Goal: Book appointment/travel/reservation

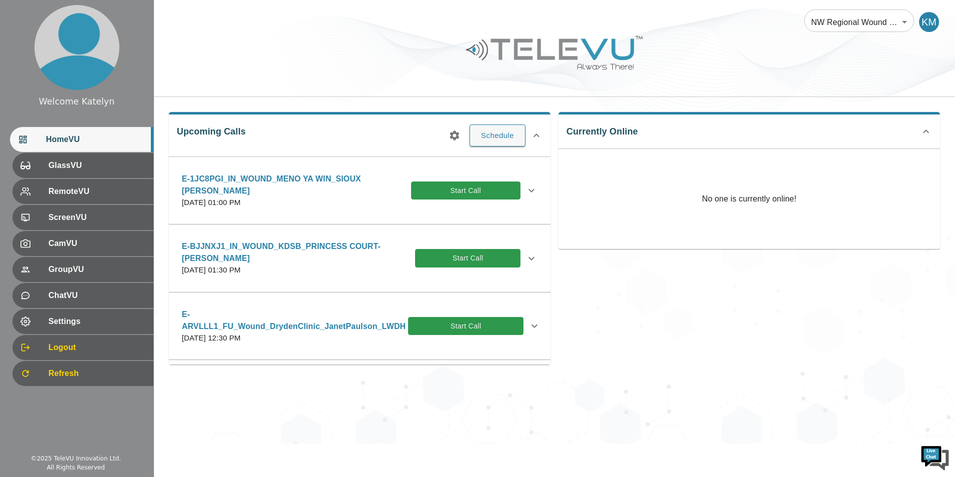
click at [529, 260] on icon at bounding box center [532, 258] width 12 height 12
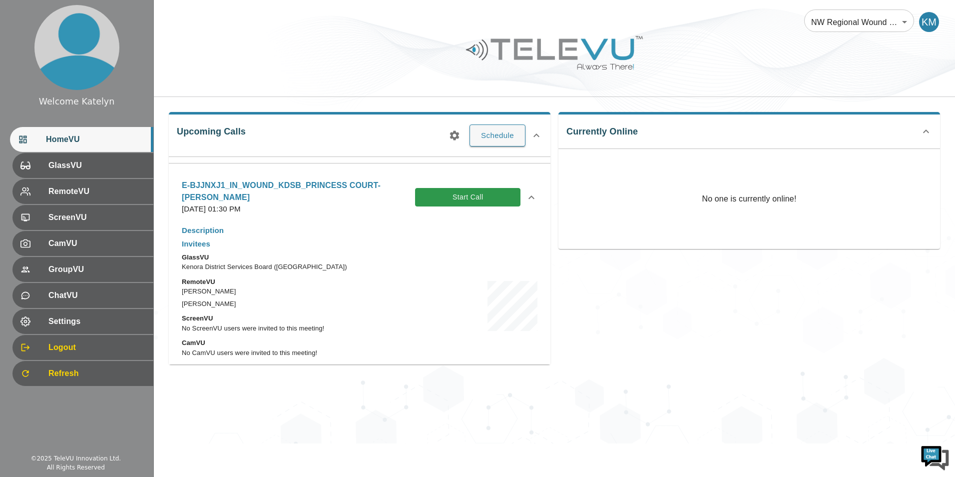
scroll to position [200, 0]
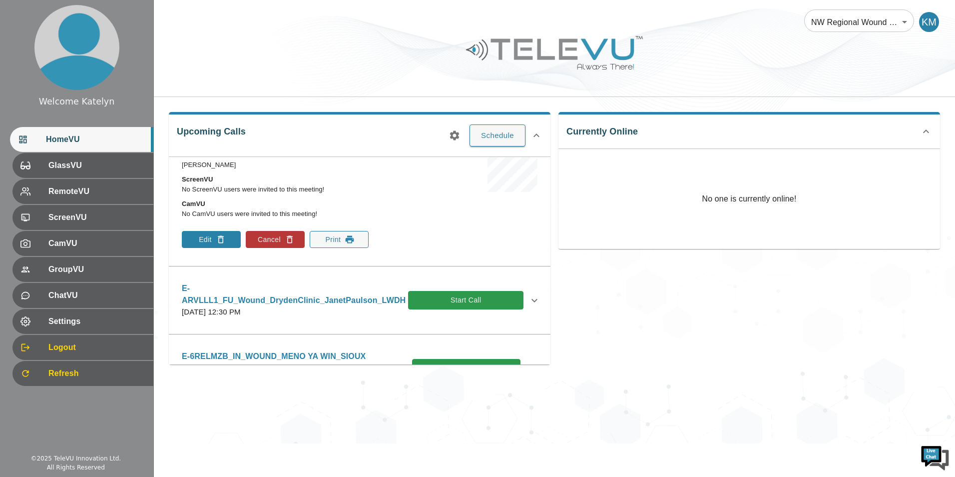
click at [217, 235] on icon "button" at bounding box center [221, 239] width 10 height 10
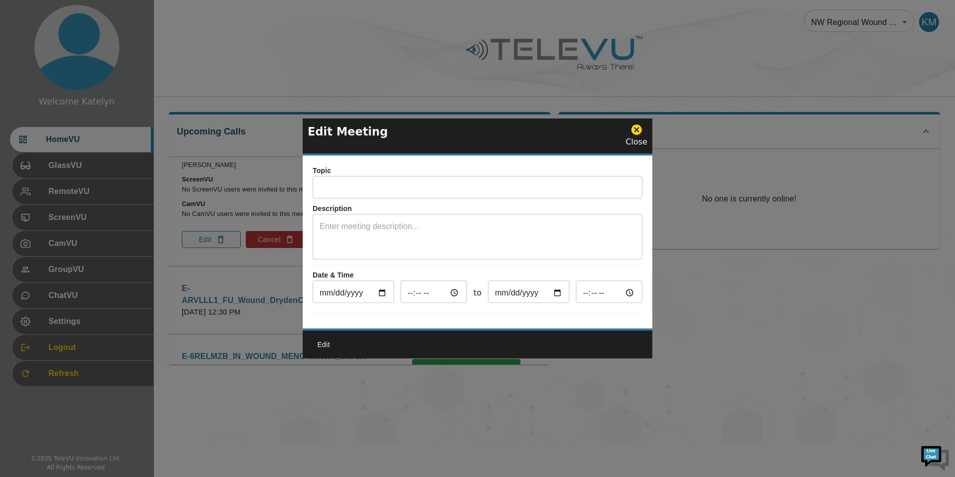
type input "E-BJJNXJ1_IN_WOUND_KDSB_PRINCESS COURT-[PERSON_NAME]"
type input "2025-10-22"
type input "13:30"
type input "2025-10-22"
type input "14:30"
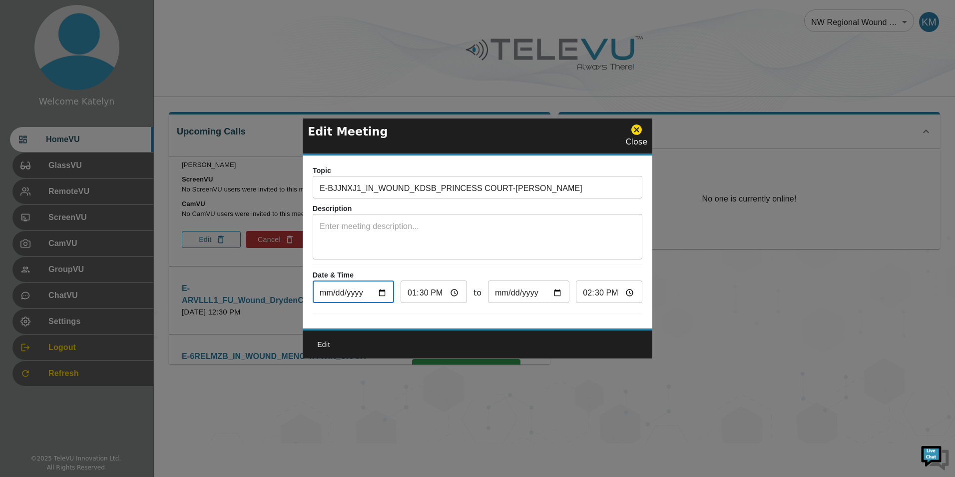
click at [385, 288] on input "2025-10-22" at bounding box center [353, 293] width 81 height 20
type input "2025-10-29"
click at [408, 287] on input "13:30" at bounding box center [434, 293] width 66 height 20
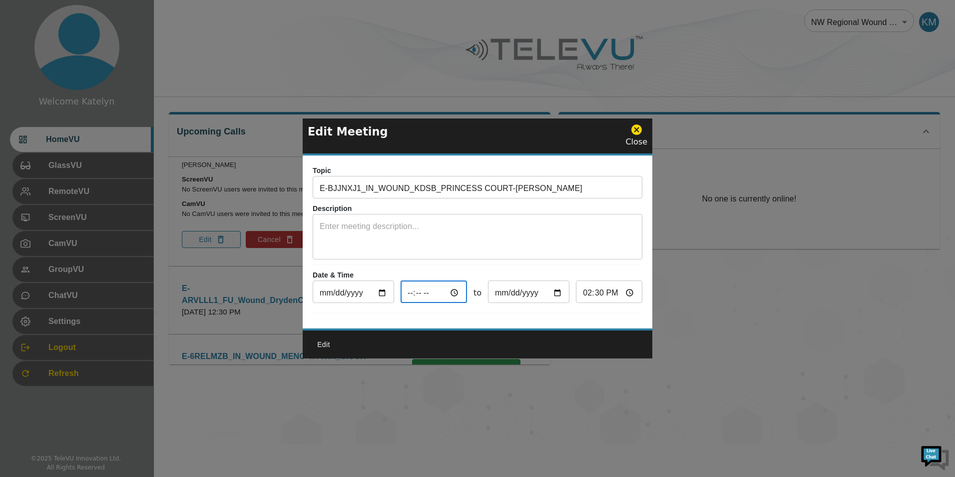
type input "21:30"
type input "22:30"
type input "21:00"
type input "22:00"
type input "09:00"
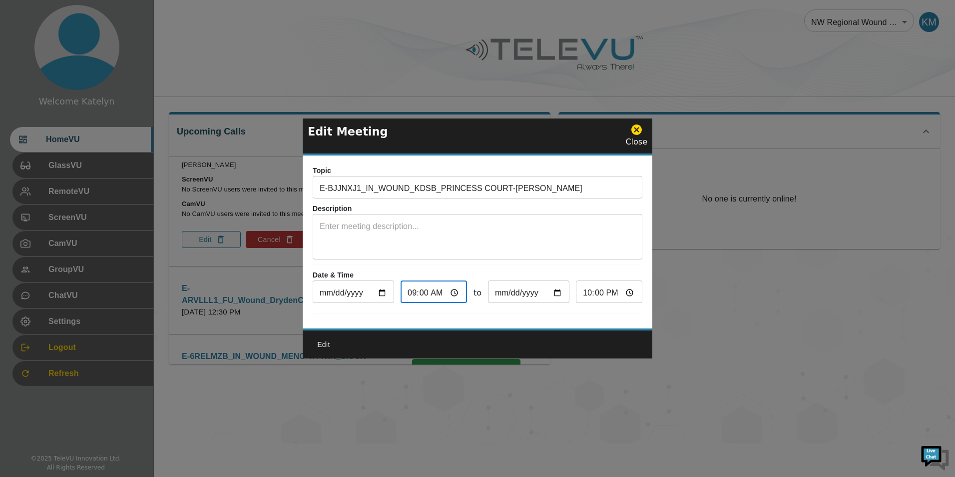
type input "10:00"
click at [640, 124] on icon at bounding box center [637, 129] width 12 height 12
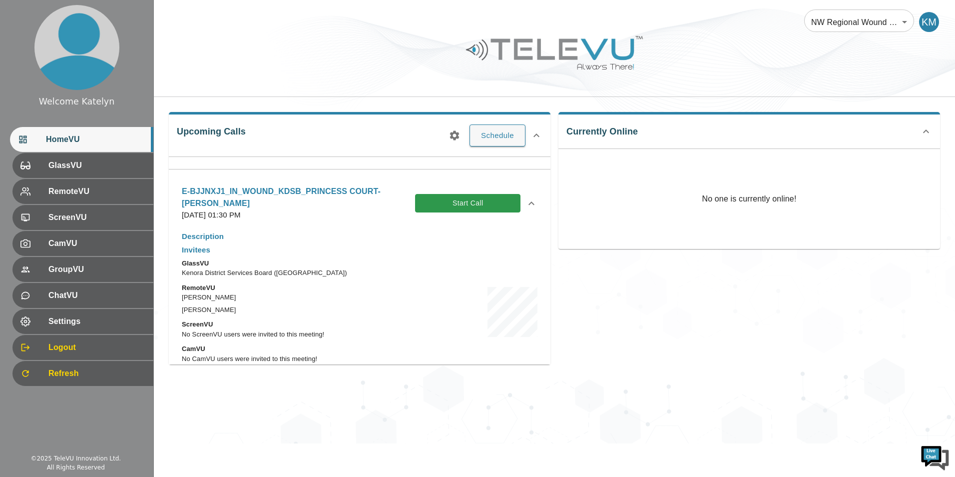
scroll to position [100, 0]
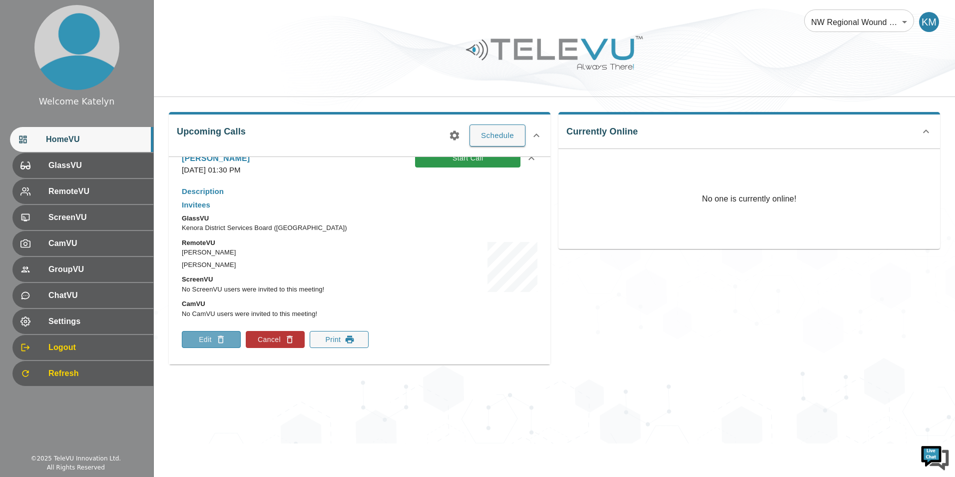
click at [227, 344] on button "Edit" at bounding box center [211, 339] width 59 height 17
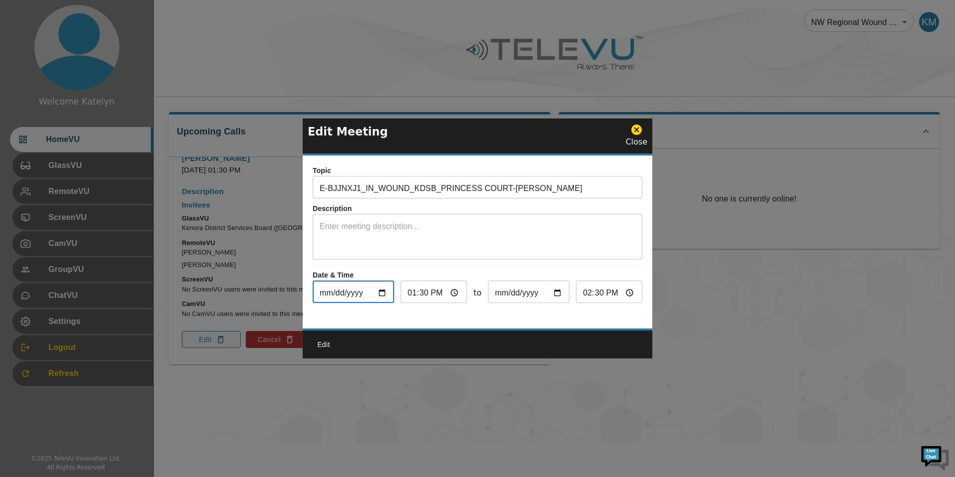
click at [381, 285] on input "2025-10-22" at bounding box center [353, 293] width 81 height 20
type input "2025-10-29"
click at [412, 289] on input "13:30" at bounding box center [434, 293] width 66 height 20
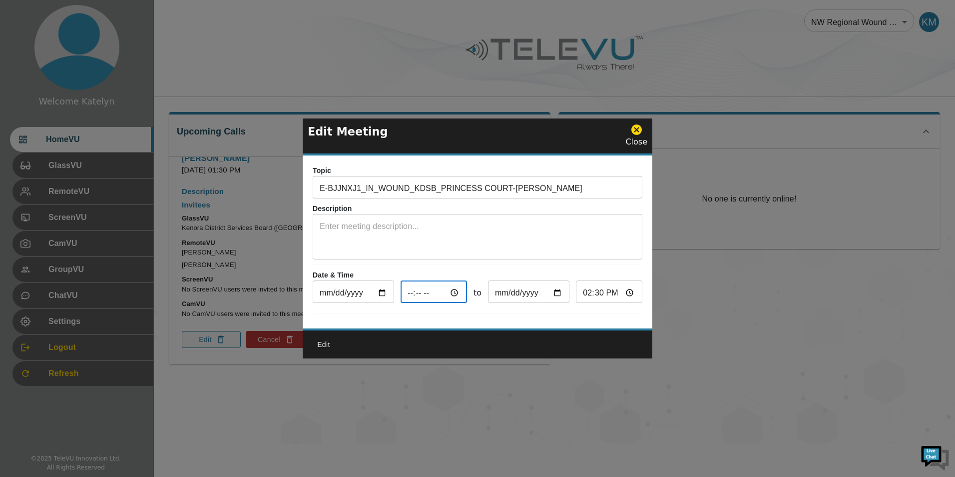
type input "21:30"
type input "22:30"
type input "21:00"
type input "22:00"
type input "09:00"
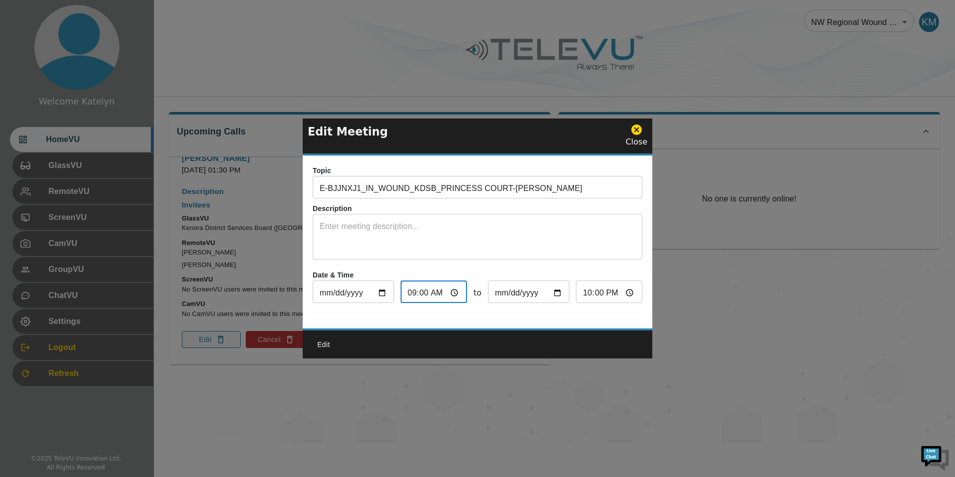
type input "10:00"
click at [643, 318] on div "Topic E-BJJNXJ1_IN_WOUND_KDSB_PRINCESS COURT-DRYDEN_JANET PAULSON_LWDH ​ Descri…" at bounding box center [478, 241] width 350 height 173
drag, startPoint x: 642, startPoint y: 318, endPoint x: 313, endPoint y: 425, distance: 345.4
click at [638, 318] on div "Topic E-BJJNXJ1_IN_WOUND_KDSB_PRINCESS COURT-DRYDEN_JANET PAULSON_LWDH ​ Descri…" at bounding box center [478, 241] width 350 height 173
click at [325, 352] on button "Edit" at bounding box center [324, 344] width 32 height 18
